Goal: Transaction & Acquisition: Purchase product/service

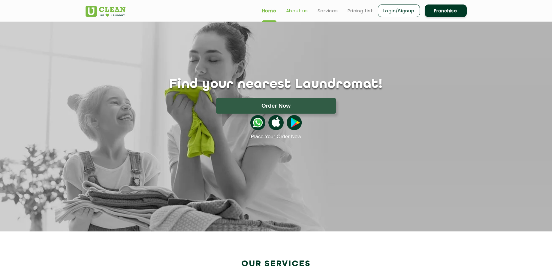
click at [304, 10] on link "About us" at bounding box center [297, 10] width 22 height 7
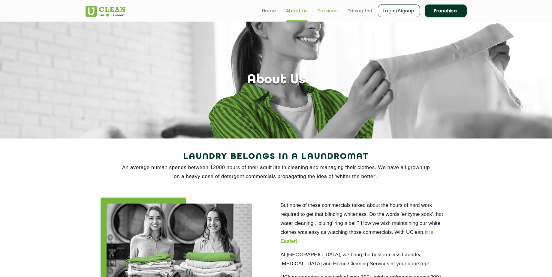
click at [327, 12] on link "Services" at bounding box center [328, 10] width 20 height 7
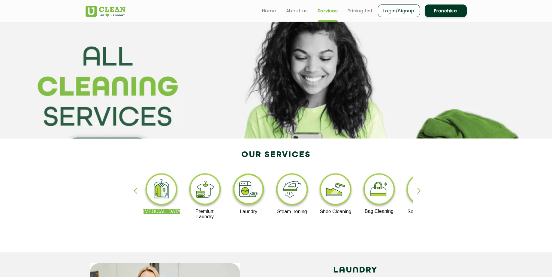
click at [418, 190] on div "button" at bounding box center [421, 196] width 9 height 17
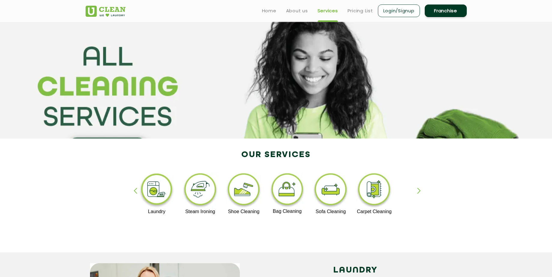
click at [418, 190] on div "button" at bounding box center [421, 196] width 9 height 17
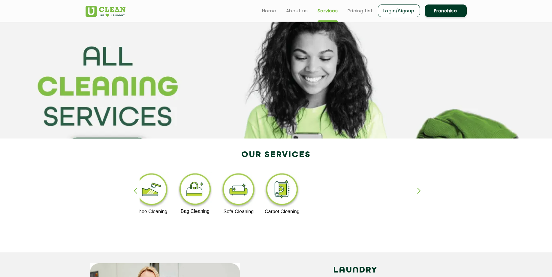
click at [135, 191] on div "button" at bounding box center [138, 196] width 9 height 17
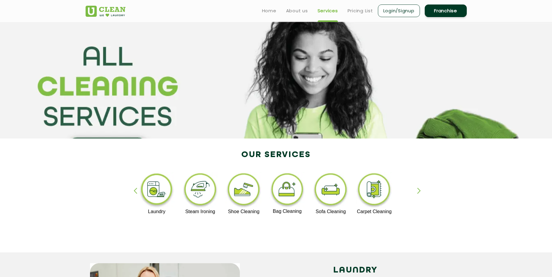
click at [135, 191] on div "button" at bounding box center [138, 196] width 9 height 17
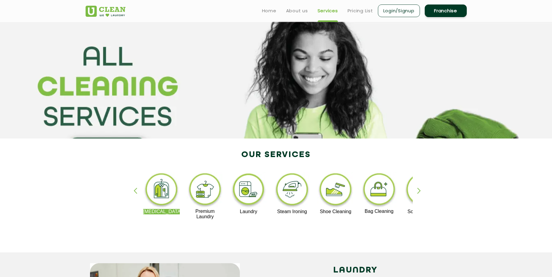
click at [135, 191] on div "button" at bounding box center [138, 196] width 9 height 17
click at [203, 191] on img at bounding box center [205, 190] width 37 height 37
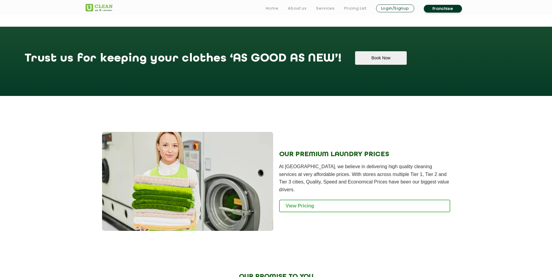
scroll to position [741, 0]
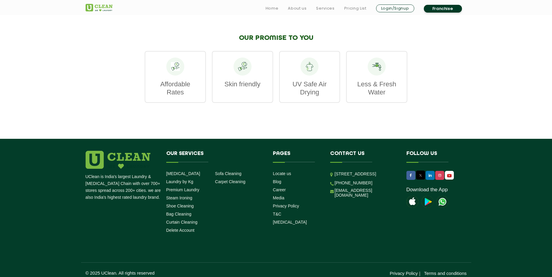
click at [389, 68] on div "Less & Fresh Water" at bounding box center [376, 77] width 61 height 52
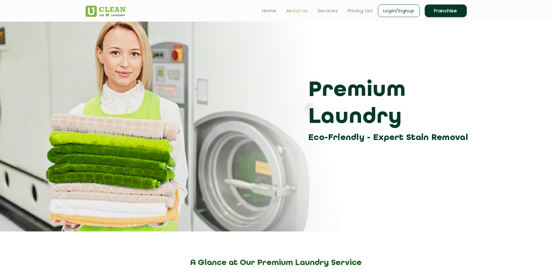
click at [293, 14] on link "About us" at bounding box center [297, 10] width 22 height 7
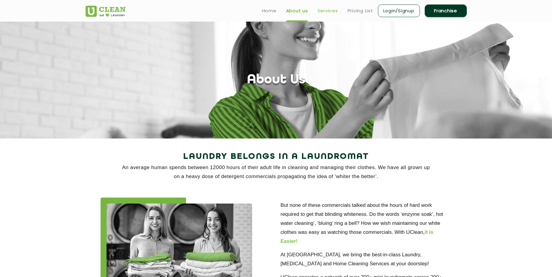
click at [324, 10] on link "Services" at bounding box center [328, 10] width 20 height 7
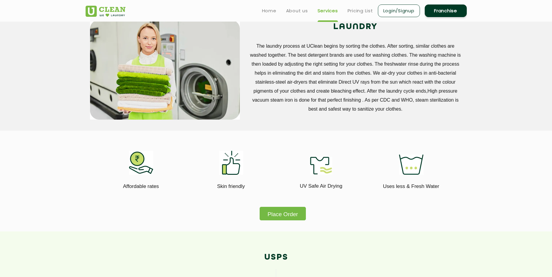
scroll to position [240, 0]
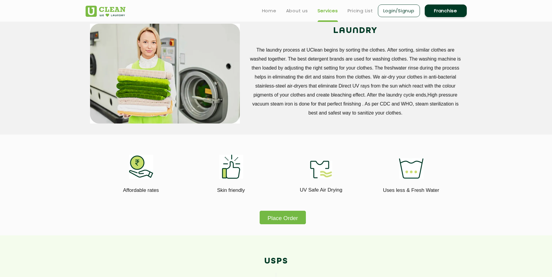
click at [293, 214] on button "Place Order" at bounding box center [283, 218] width 46 height 14
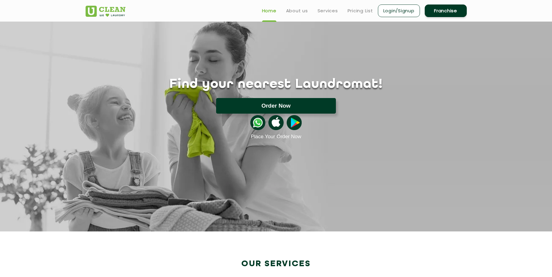
click at [281, 103] on button "Order Now" at bounding box center [276, 106] width 120 height 16
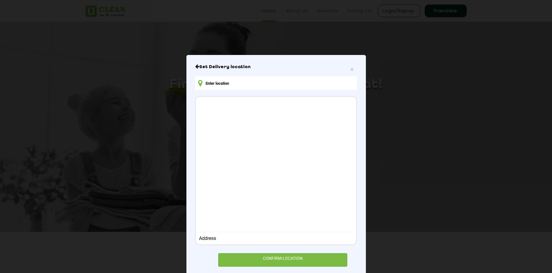
click at [306, 86] on input "text" at bounding box center [275, 83] width 161 height 14
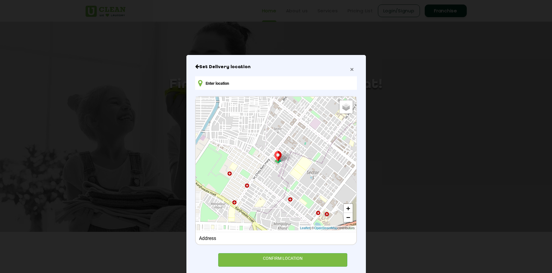
click at [350, 71] on span "×" at bounding box center [352, 69] width 4 height 7
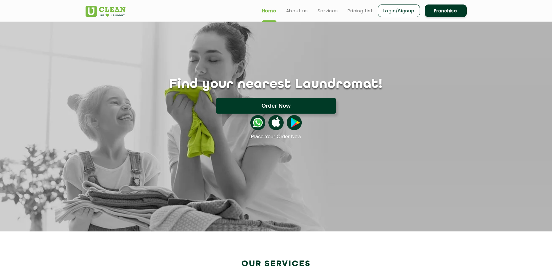
click at [284, 107] on button "Order Now" at bounding box center [276, 106] width 120 height 16
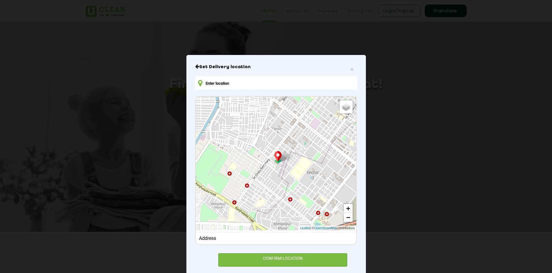
scroll to position [12, 0]
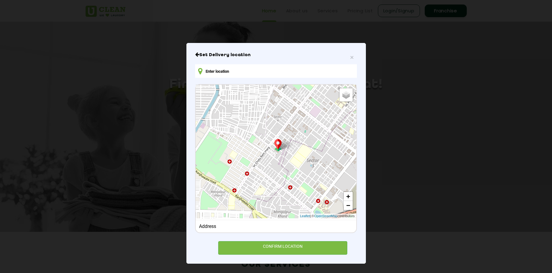
click at [243, 74] on input "text" at bounding box center [275, 71] width 161 height 14
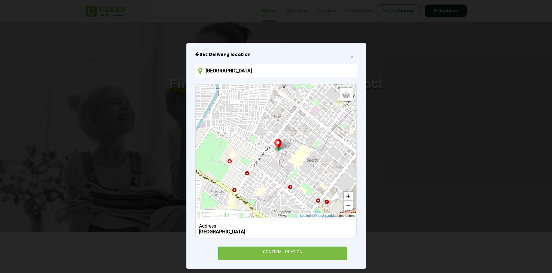
click at [195, 54] on icon "Close" at bounding box center [197, 54] width 4 height 5
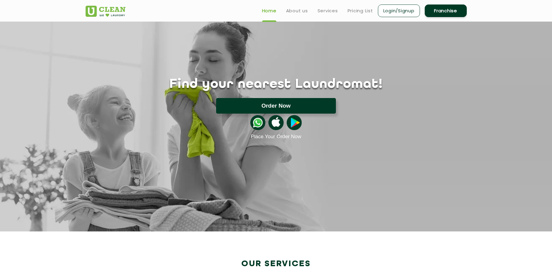
click at [283, 104] on button "Order Now" at bounding box center [276, 106] width 120 height 16
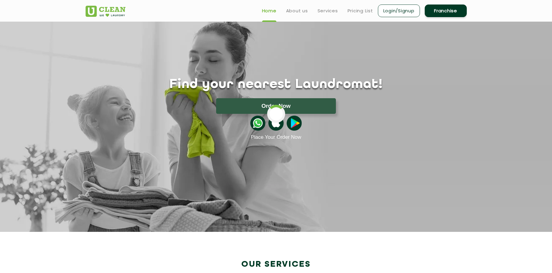
scroll to position [0, 0]
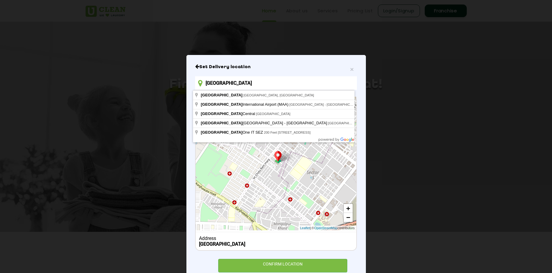
click at [254, 86] on input "[GEOGRAPHIC_DATA]" at bounding box center [275, 83] width 161 height 14
type input "[GEOGRAPHIC_DATA] ([GEOGRAPHIC_DATA]), [GEOGRAPHIC_DATA] - [GEOGRAPHIC_DATA], […"
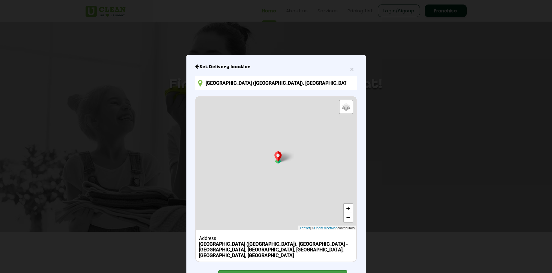
click at [304, 270] on div "CONFIRM LOCATION" at bounding box center [282, 277] width 129 height 14
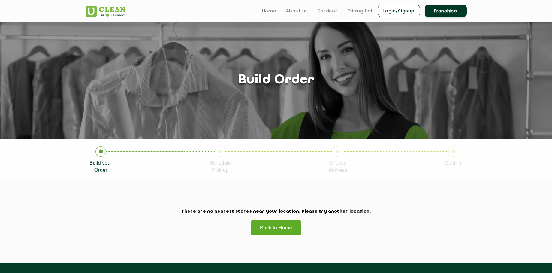
click at [279, 228] on link "Back to Home" at bounding box center [276, 227] width 51 height 15
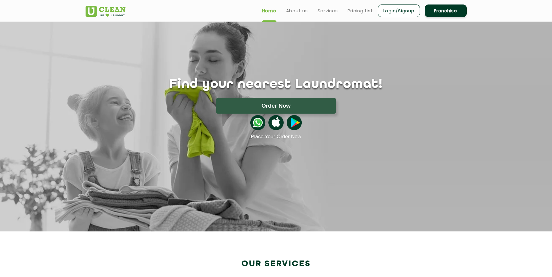
click at [279, 107] on button "Order Now" at bounding box center [276, 106] width 120 height 16
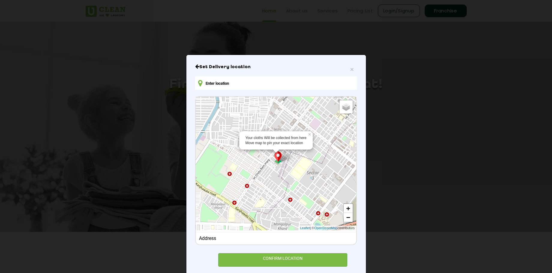
click at [276, 156] on img at bounding box center [277, 157] width 11 height 12
click at [289, 201] on div "Default Satellite + − Leaflet | © OpenStreetMap contributors" at bounding box center [276, 164] width 160 height 134
click at [288, 200] on div "Default Satellite + − Leaflet | © OpenStreetMap contributors" at bounding box center [276, 164] width 160 height 134
click at [346, 219] on link "−" at bounding box center [348, 217] width 9 height 9
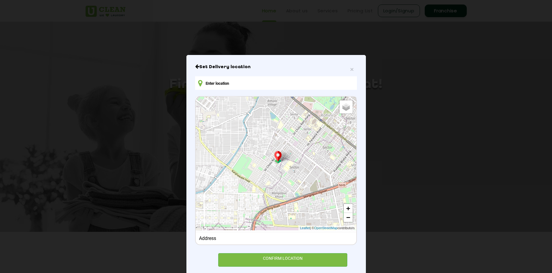
click at [233, 86] on input "text" at bounding box center [275, 83] width 161 height 14
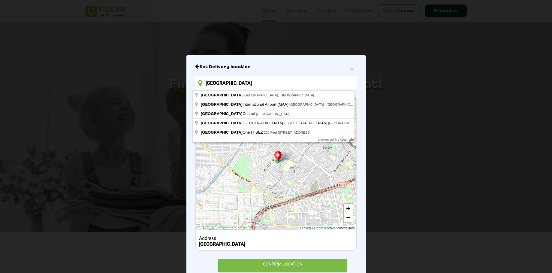
type input "Chennai International Airport (MAA), Chennai - Trichy Highway, Tambaram, Meenam…"
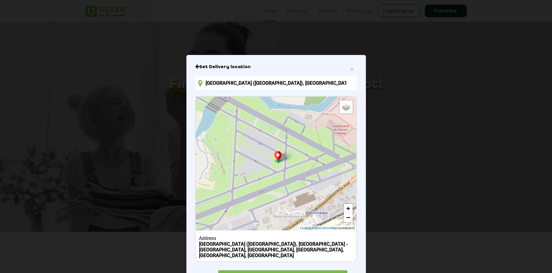
scroll to position [24, 0]
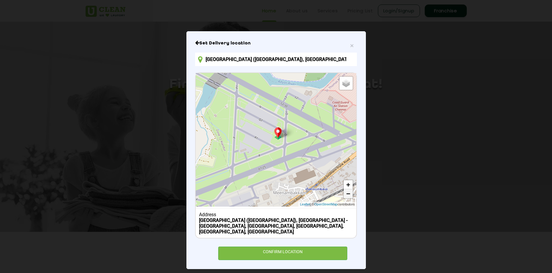
click at [348, 194] on link "−" at bounding box center [348, 193] width 9 height 9
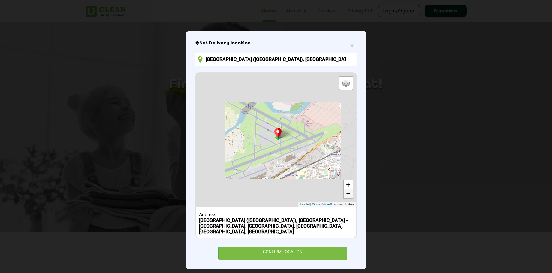
click at [348, 194] on link "−" at bounding box center [348, 193] width 9 height 9
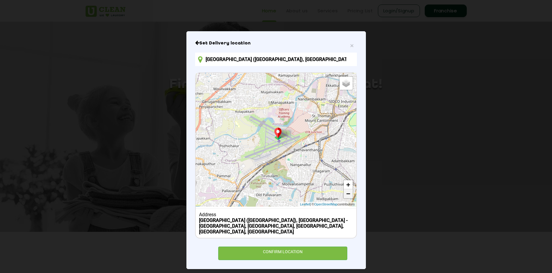
click at [348, 194] on link "−" at bounding box center [348, 193] width 9 height 9
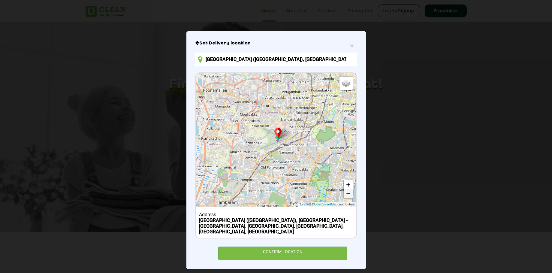
click at [348, 194] on link "−" at bounding box center [348, 193] width 9 height 9
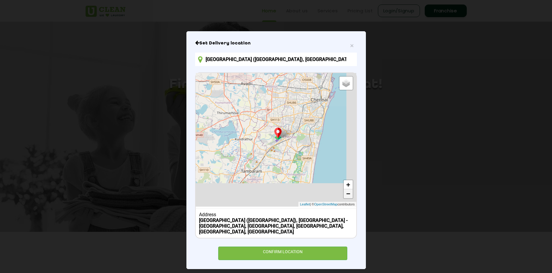
click at [348, 194] on link "−" at bounding box center [348, 193] width 9 height 9
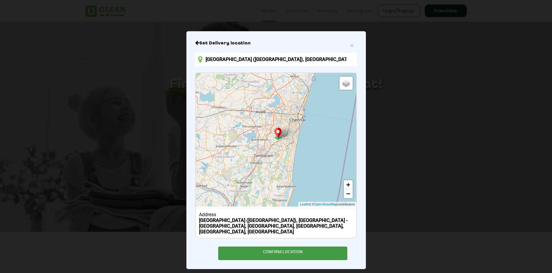
click at [297, 247] on div "CONFIRM LOCATION" at bounding box center [282, 253] width 129 height 14
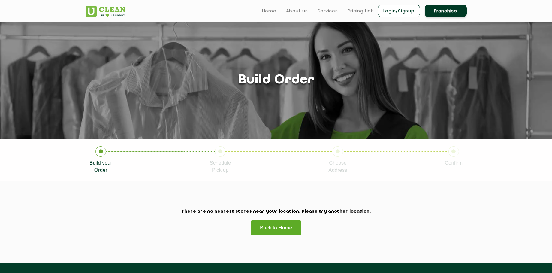
click at [284, 229] on link "Back to Home" at bounding box center [276, 227] width 51 height 15
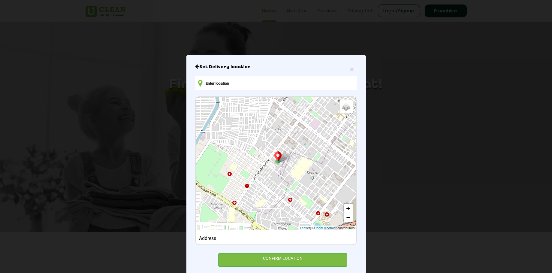
click at [257, 84] on input "text" at bounding box center [275, 83] width 161 height 14
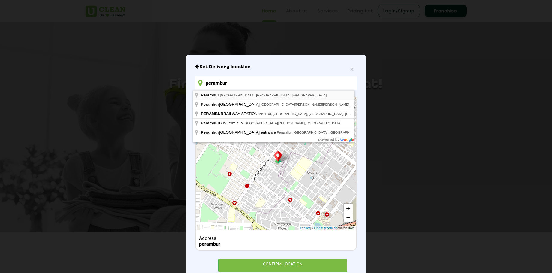
type input "Perambur, Chennai, Tamil Nadu, India"
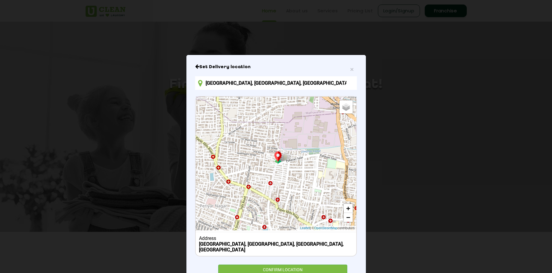
click at [276, 200] on div "Default Satellite + − Leaflet | © OpenStreetMap contributors" at bounding box center [276, 164] width 160 height 134
click at [274, 198] on div "Default Satellite + − Leaflet | © OpenStreetMap contributors" at bounding box center [276, 164] width 160 height 134
click at [275, 198] on div "Default Satellite + − Leaflet | © OpenStreetMap contributors" at bounding box center [276, 164] width 160 height 134
click at [290, 267] on div "CONFIRM LOCATION" at bounding box center [282, 271] width 129 height 14
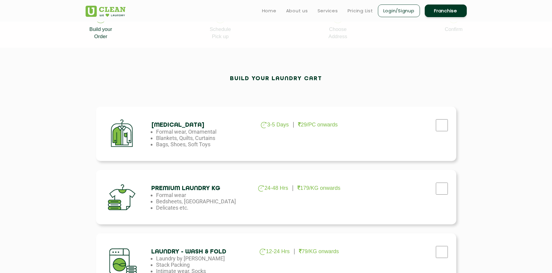
scroll to position [126, 0]
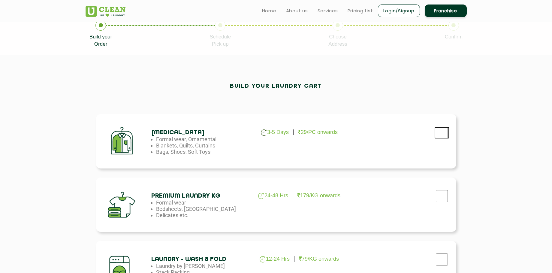
click at [442, 134] on input "checkbox" at bounding box center [441, 133] width 15 height 12
checkbox input "true"
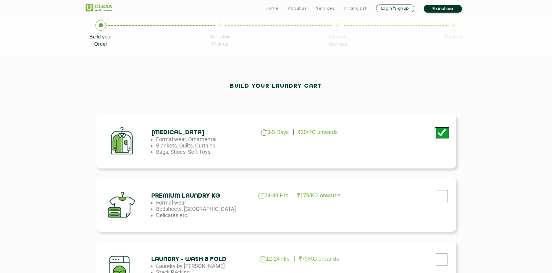
scroll to position [496, 0]
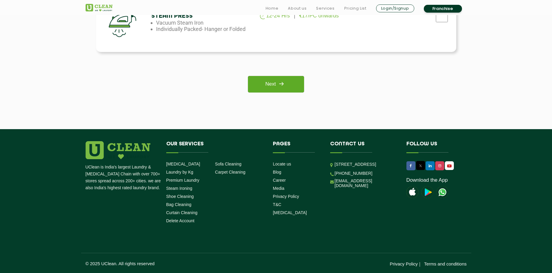
click at [286, 88] on img at bounding box center [281, 83] width 11 height 11
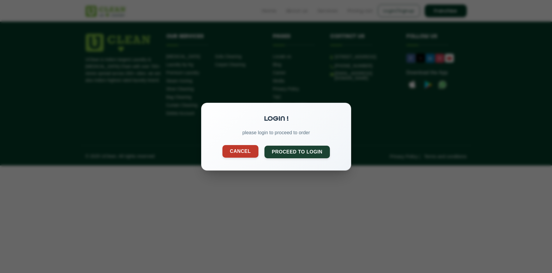
click at [248, 153] on button "Cancel" at bounding box center [240, 151] width 36 height 13
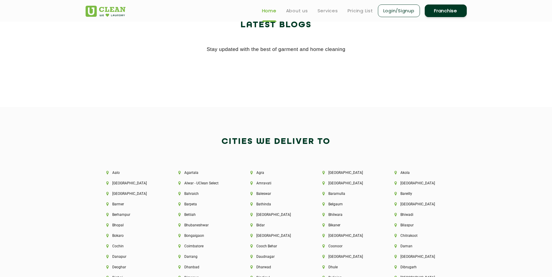
scroll to position [1201, 0]
